Goal: Navigation & Orientation: Find specific page/section

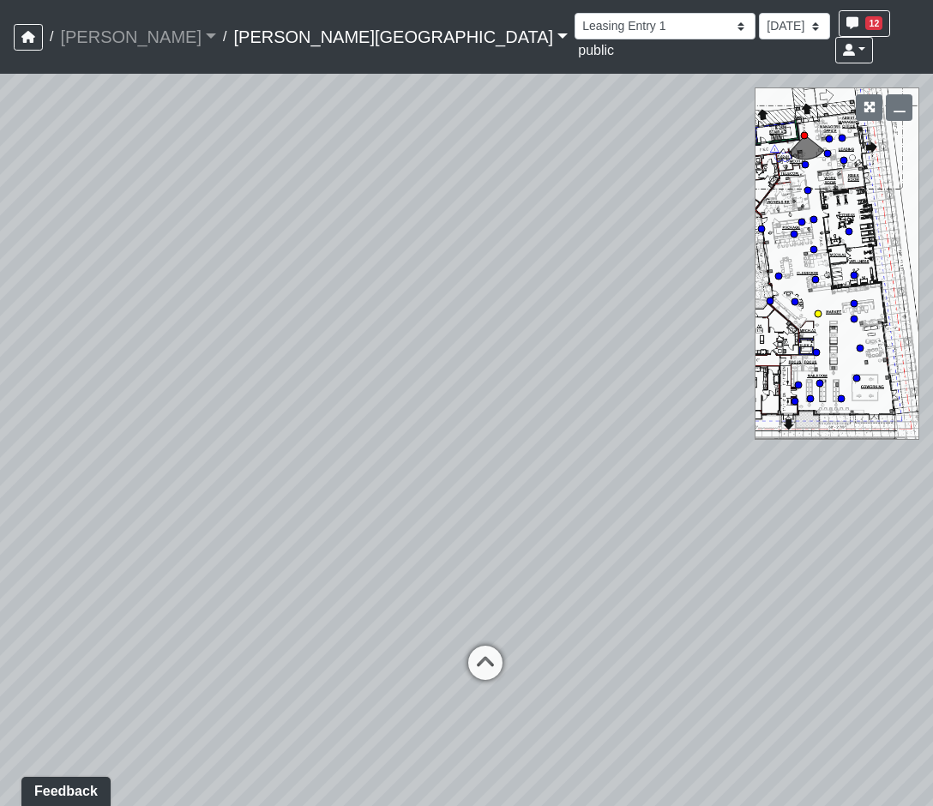
click at [818, 311] on circle at bounding box center [818, 314] width 7 height 7
drag, startPoint x: 546, startPoint y: 601, endPoint x: 18, endPoint y: 530, distance: 533.1
click at [18, 530] on div "Loading... Coffee Bar Loading... Market Lounge 1 Loading... Coworking - Coworki…" at bounding box center [466, 440] width 933 height 733
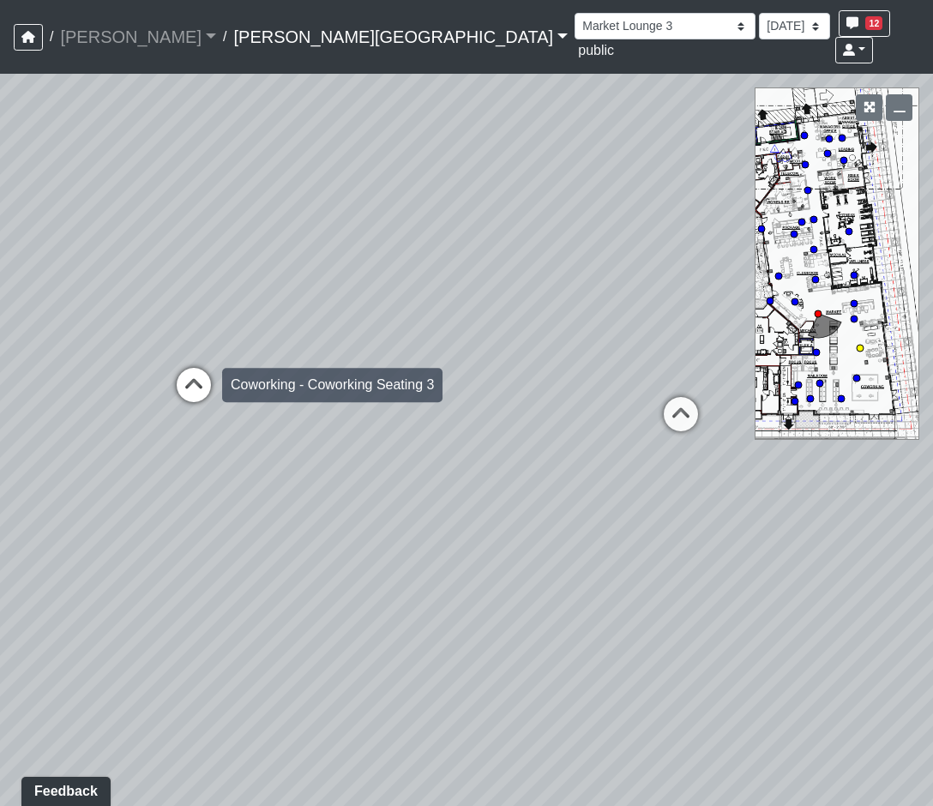
click at [196, 368] on icon at bounding box center [193, 393] width 51 height 51
select select "b75WLKiiaJA3cEZUS8gtYH"
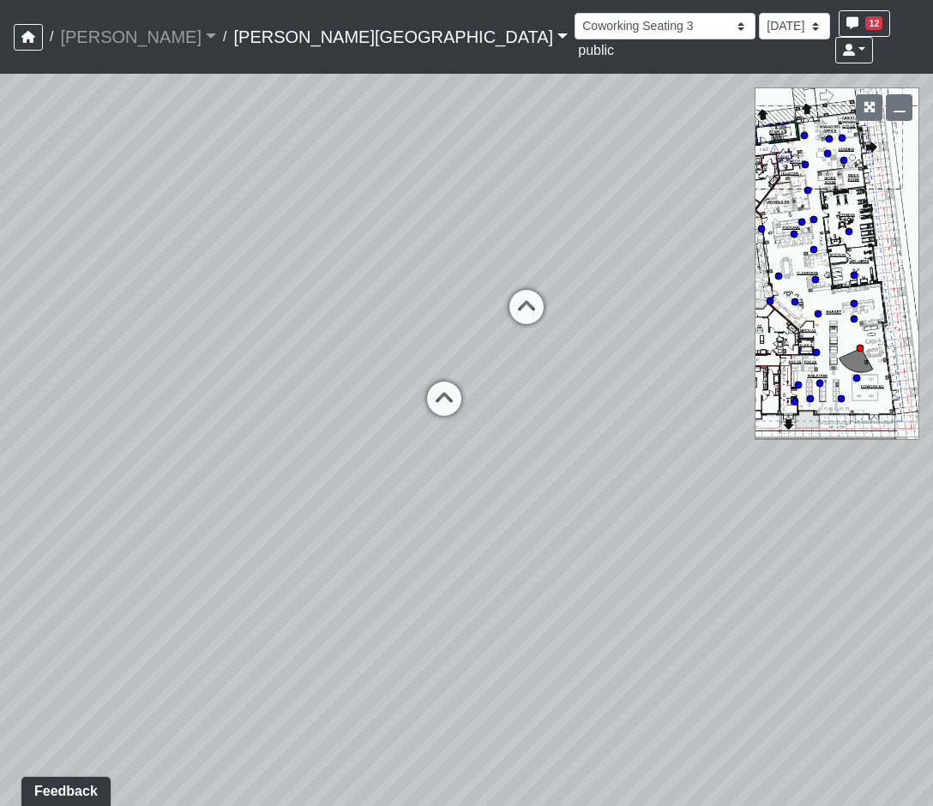
drag, startPoint x: 249, startPoint y: 391, endPoint x: -11, endPoint y: 357, distance: 262.2
click at [0, 357] on html "/ [PERSON_NAME] Loading... / [PERSON_NAME][GEOGRAPHIC_DATA] [PERSON_NAME][GEOGR…" at bounding box center [466, 403] width 933 height 806
drag, startPoint x: 750, startPoint y: 614, endPoint x: 746, endPoint y: 661, distance: 47.3
click at [746, 661] on div "Loading... Coffee Bar Loading... Market Lounge 1 Loading... Coworking - Coworki…" at bounding box center [466, 440] width 933 height 733
